Goal: Task Accomplishment & Management: Use online tool/utility

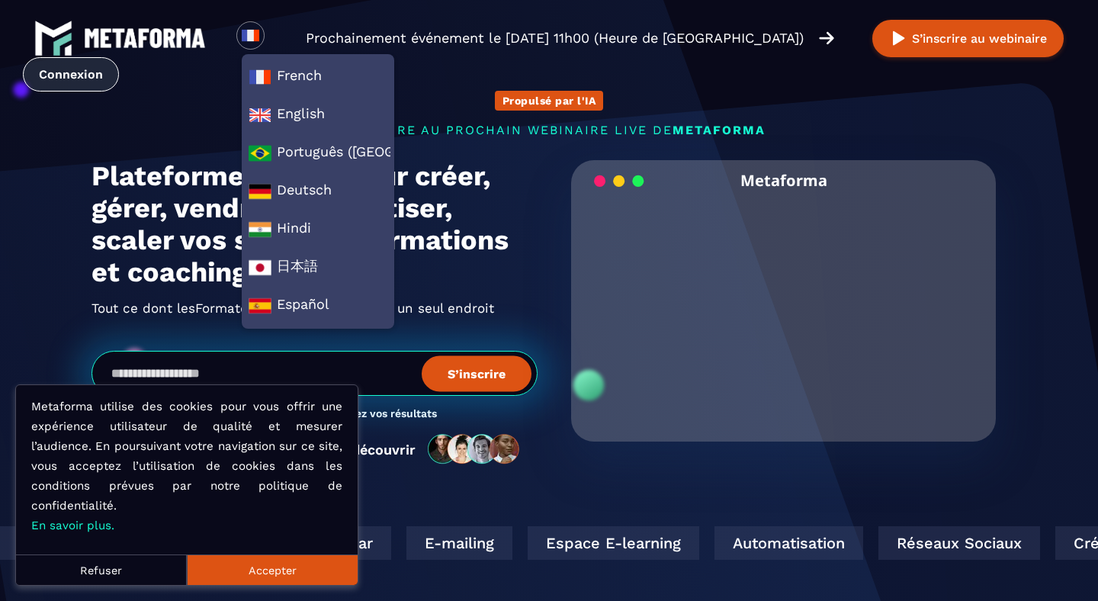
click at [73, 70] on link "Connexion" at bounding box center [71, 74] width 96 height 34
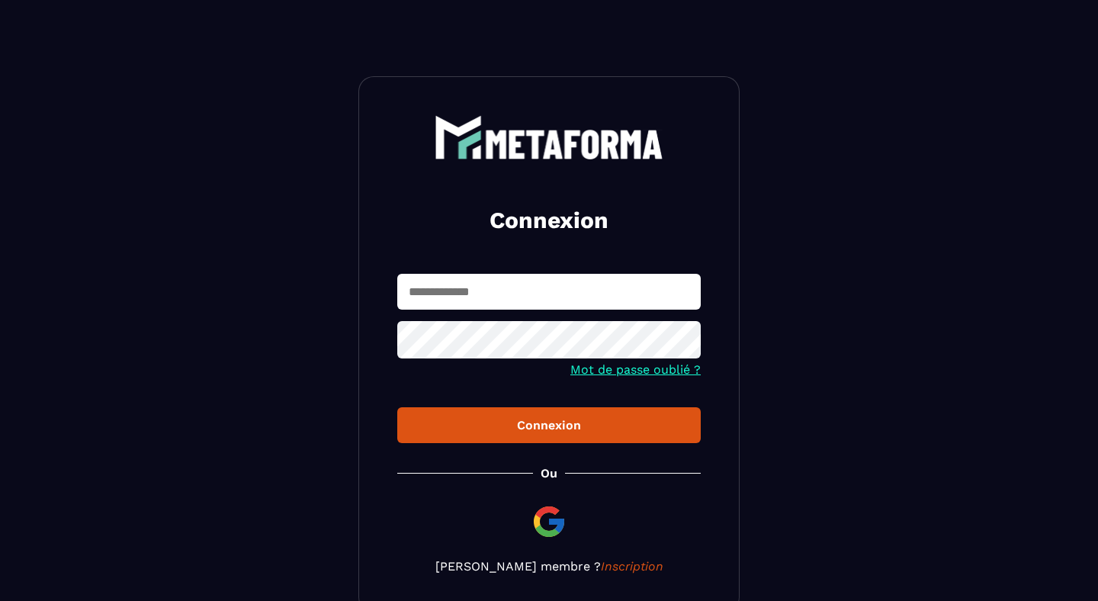
click at [521, 291] on input "text" at bounding box center [548, 292] width 303 height 36
type input "**********"
click at [547, 404] on form "**********" at bounding box center [548, 358] width 303 height 169
click at [544, 418] on button "Connexion" at bounding box center [548, 425] width 303 height 36
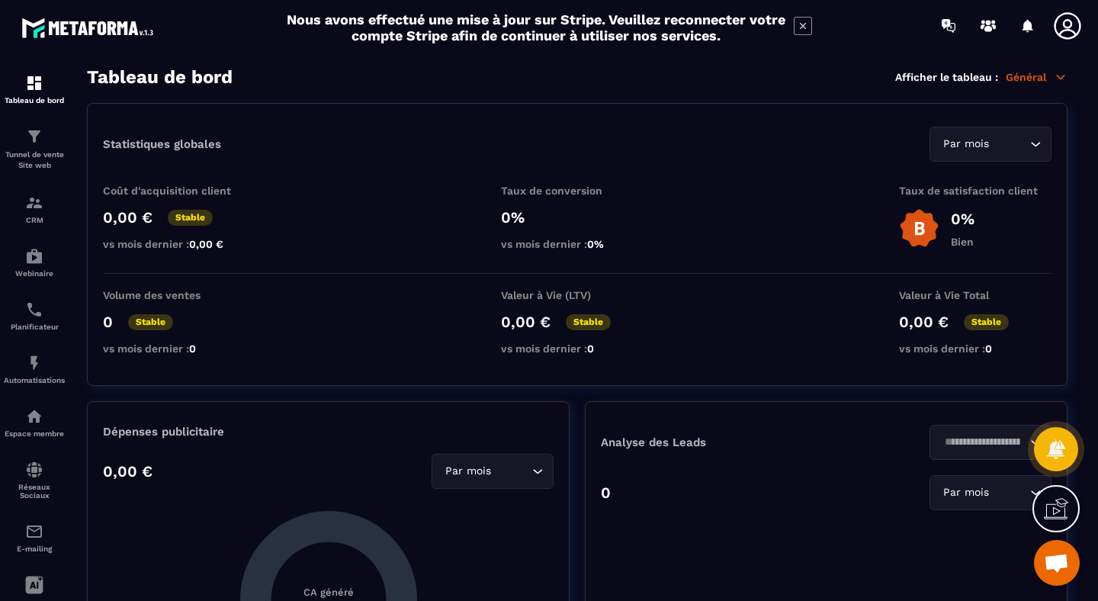
click at [643, 21] on h2 "Nous avons effectué une mise à jour sur Stripe. Veuillez reconnecter votre comp…" at bounding box center [536, 27] width 500 height 32
click at [797, 28] on icon at bounding box center [803, 26] width 18 height 18
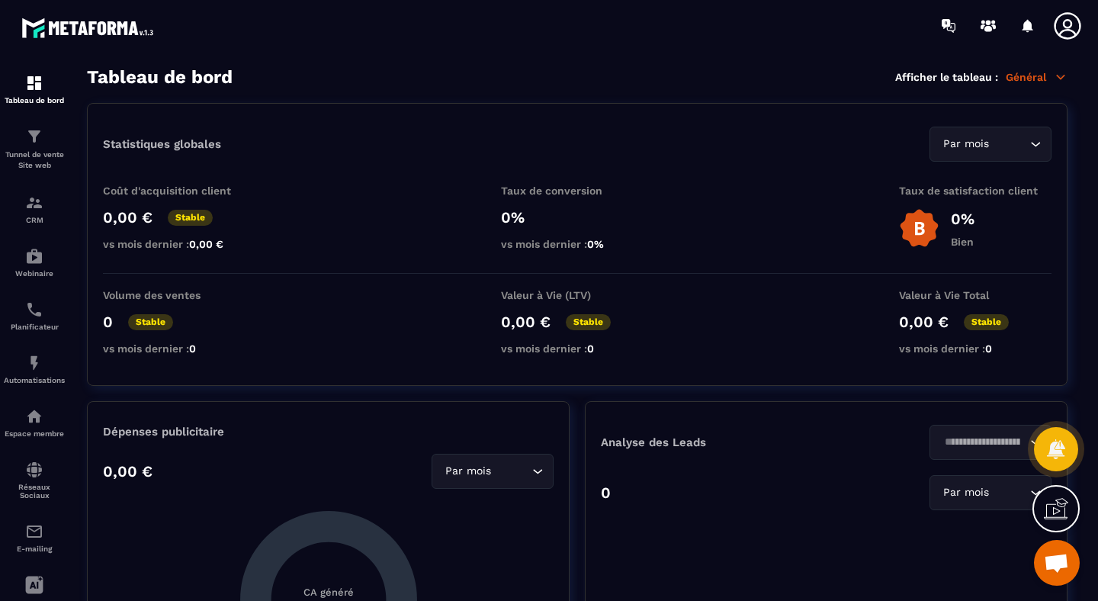
click at [1041, 78] on p "Général" at bounding box center [1037, 77] width 62 height 14
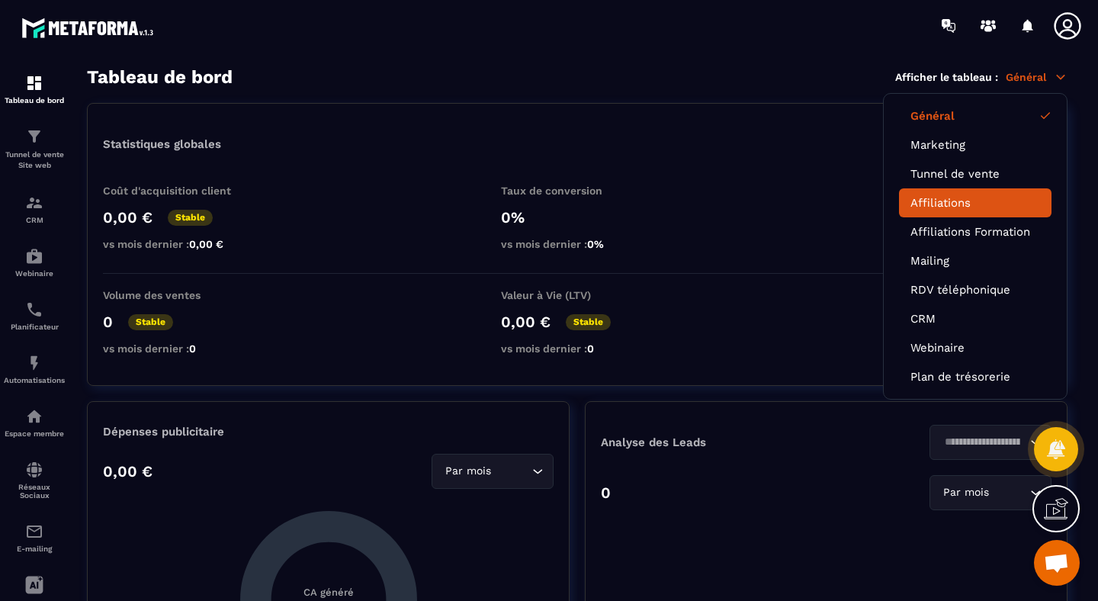
click at [954, 204] on link "Affiliations" at bounding box center [975, 203] width 130 height 14
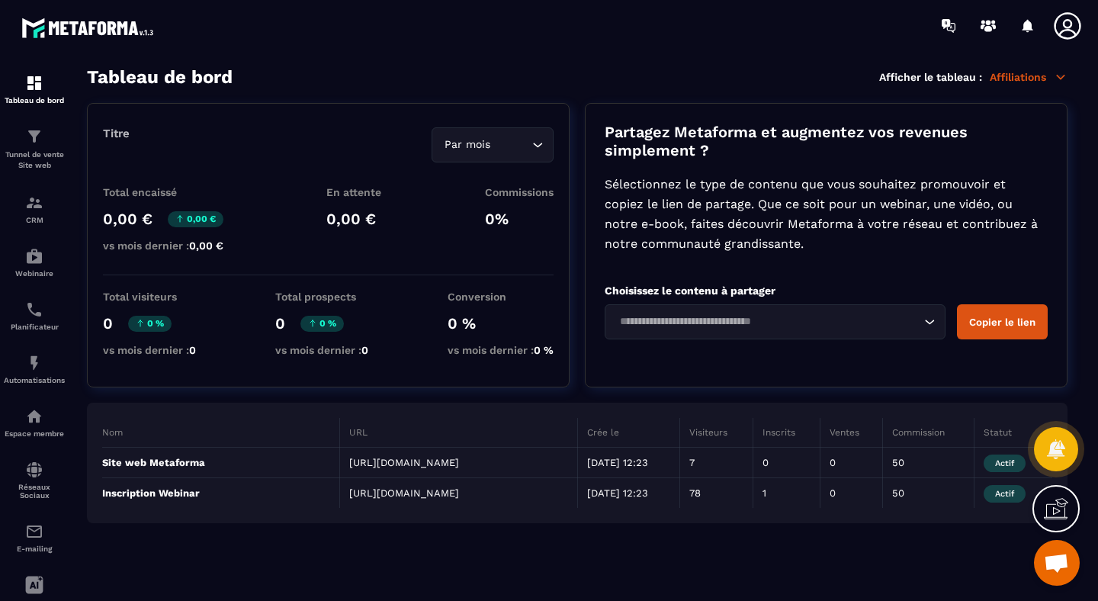
click at [576, 376] on div "Titre Par mois Loading... Total encaissé 0,00 € 0,00 € vs mois dernier : 0,00 €…" at bounding box center [577, 245] width 980 height 284
click at [25, 149] on p "Tunnel de vente Site web" at bounding box center [34, 159] width 61 height 21
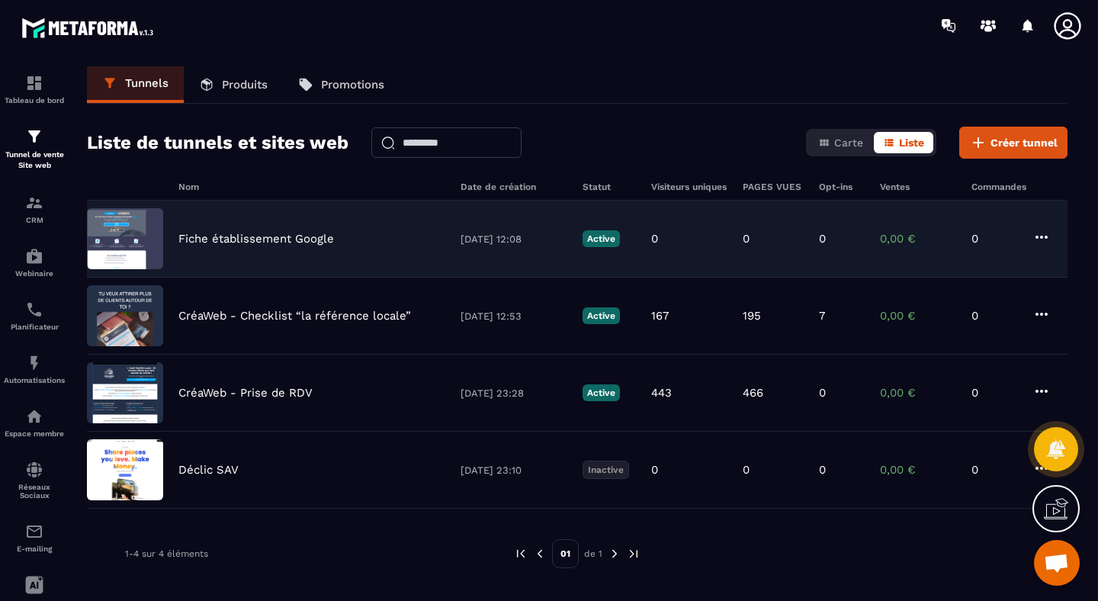
click at [243, 243] on p "Fiche établissement Google" at bounding box center [256, 239] width 156 height 14
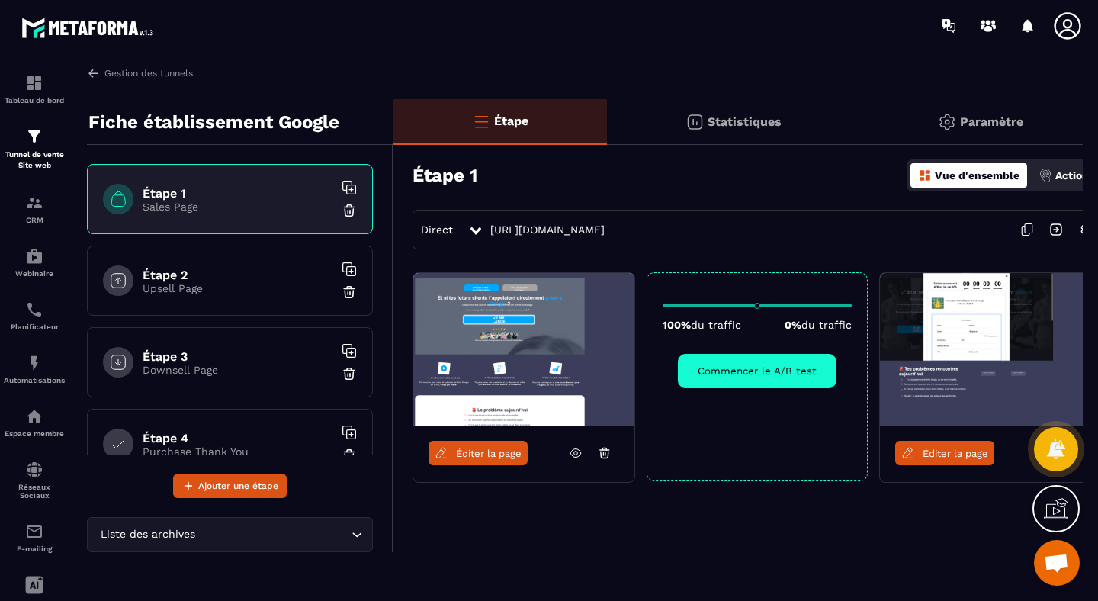
click at [926, 450] on span "Éditer la page" at bounding box center [955, 453] width 66 height 11
